Goal: Task Accomplishment & Management: Manage account settings

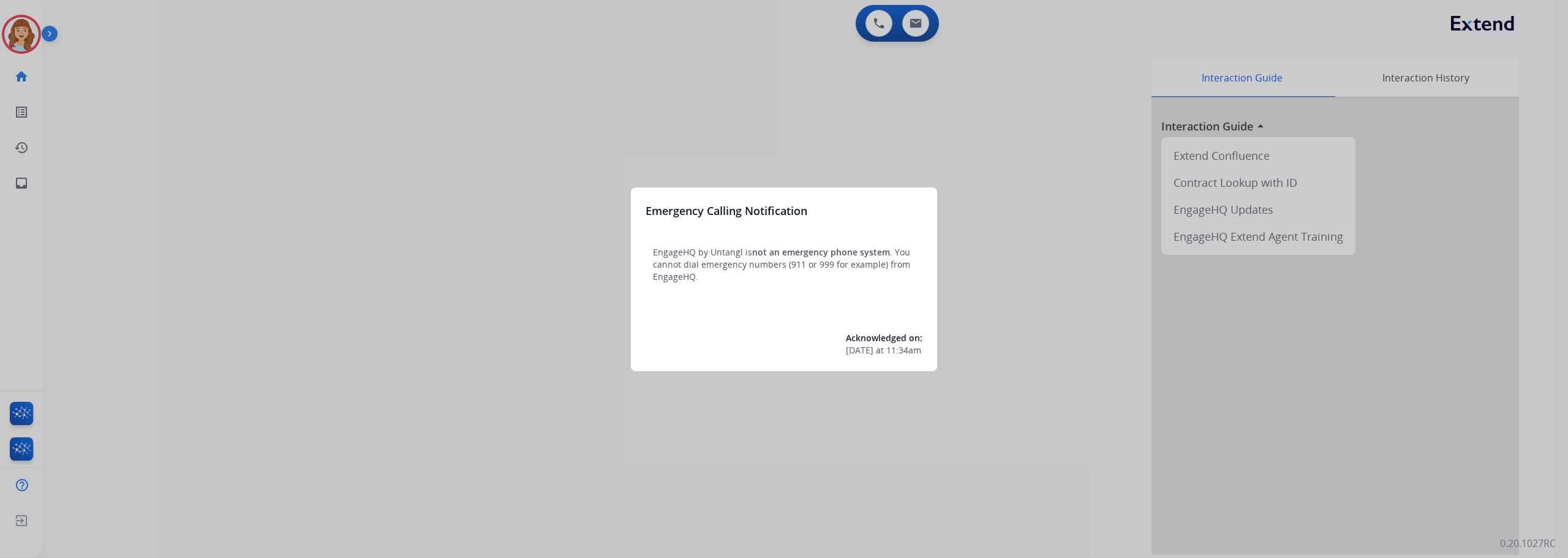
click at [26, 40] on div at bounding box center [784, 279] width 1568 height 558
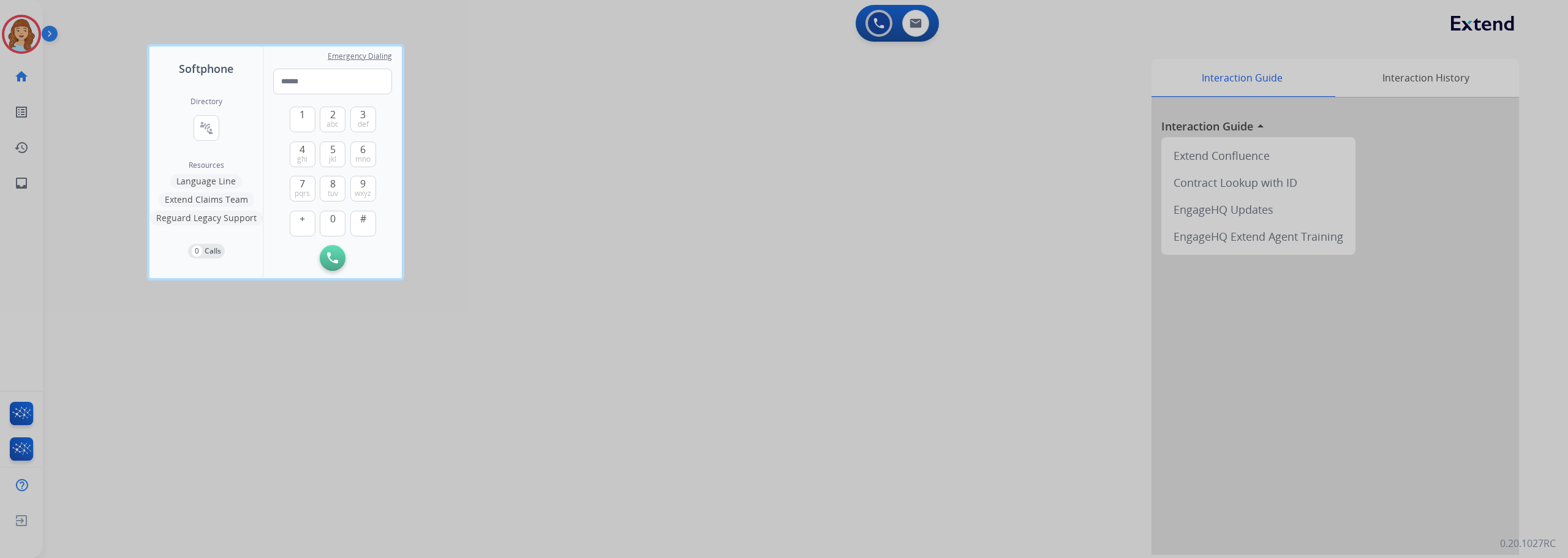
click at [15, 38] on div at bounding box center [784, 279] width 1568 height 558
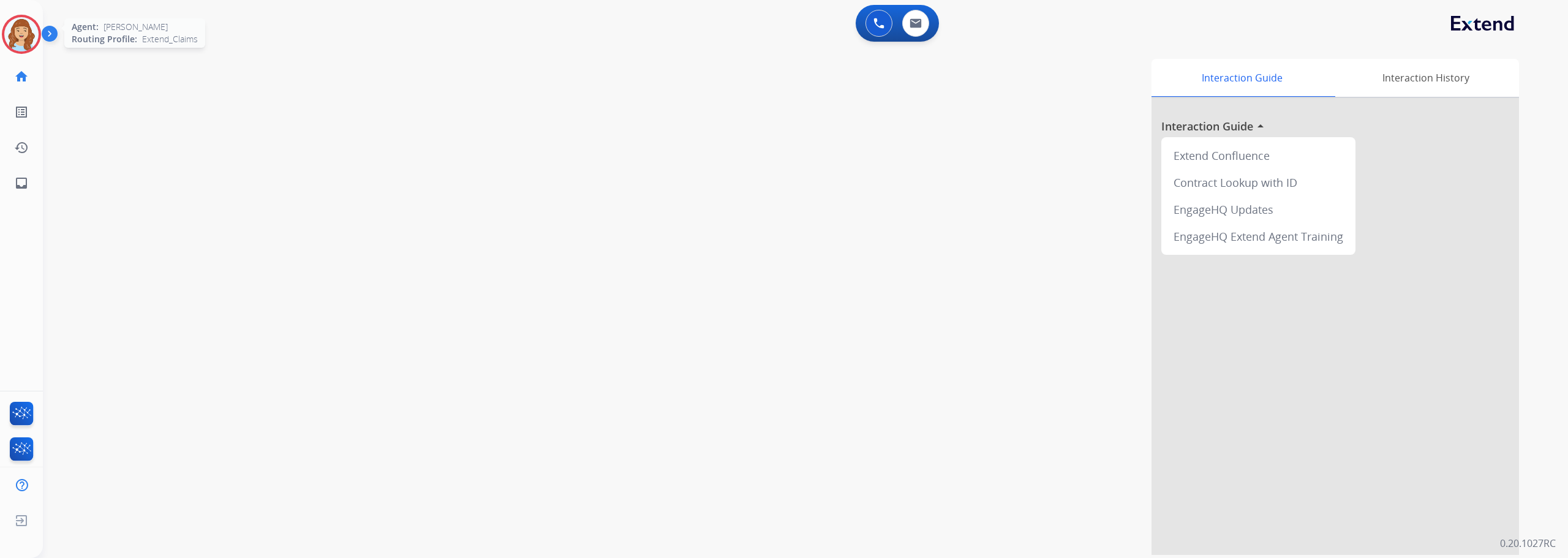
click at [39, 44] on div "Agent: [PERSON_NAME] Profile: Extend_Claims" at bounding box center [21, 34] width 39 height 39
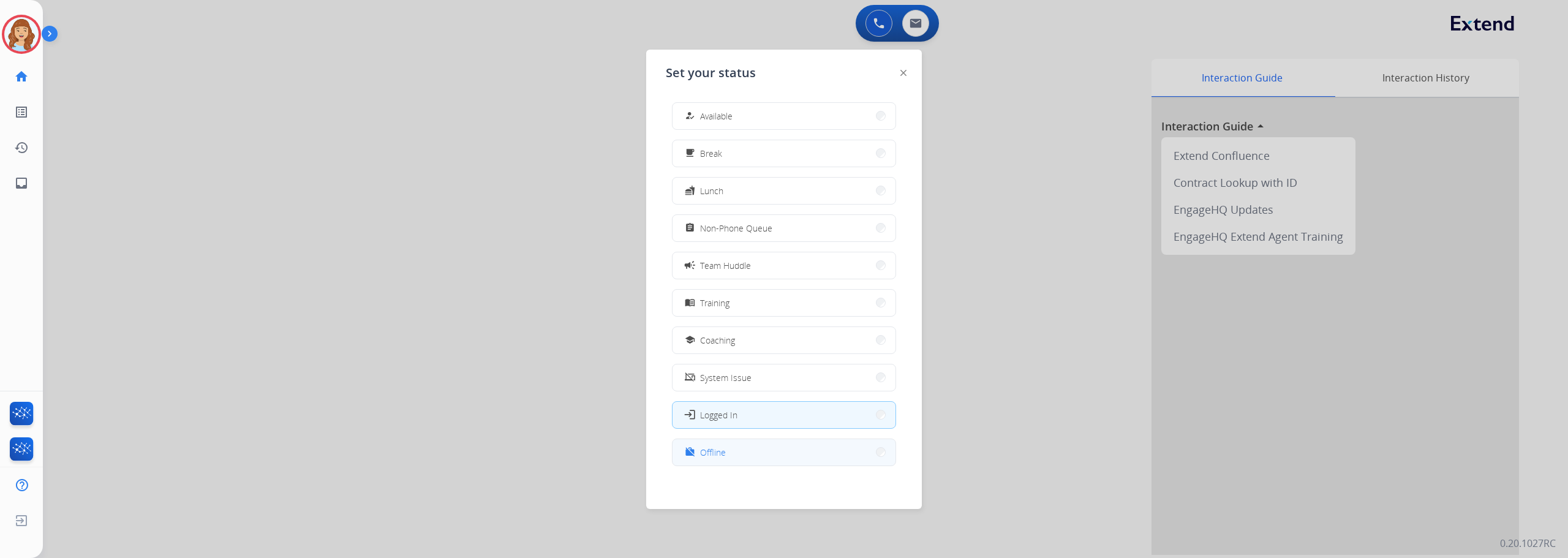
click at [721, 462] on button "work_off Offline" at bounding box center [784, 453] width 223 height 27
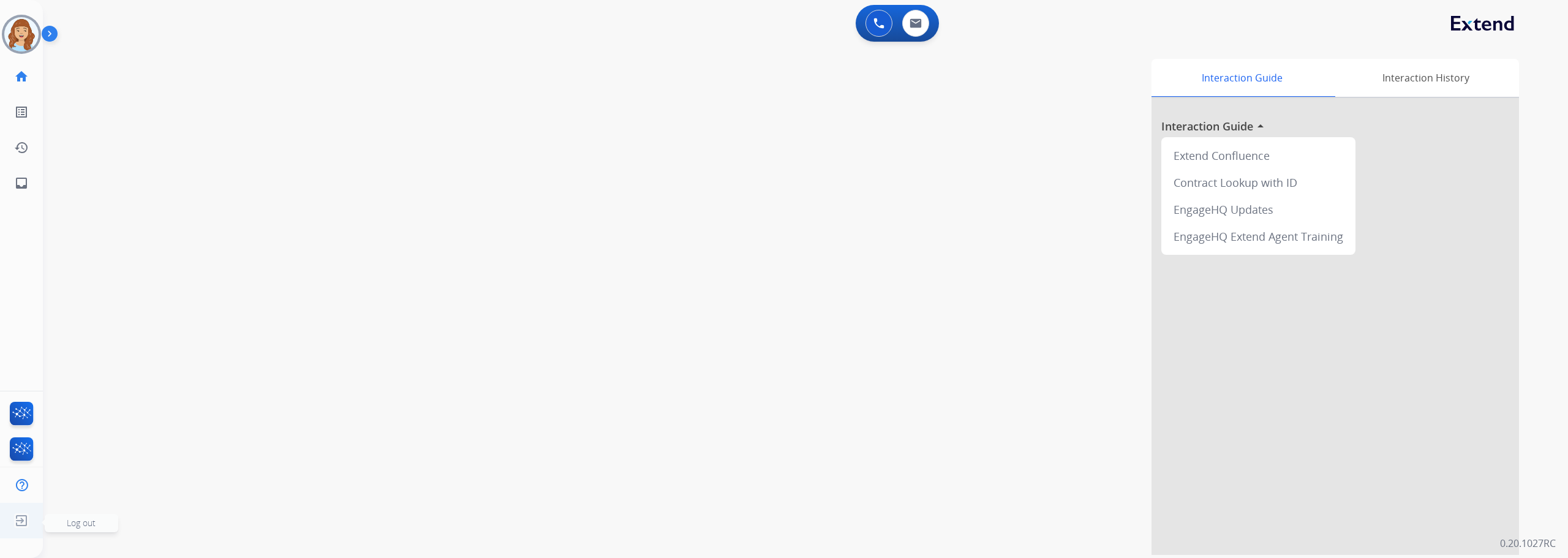
click at [79, 517] on span "Log out" at bounding box center [81, 523] width 29 height 12
